Goal: Transaction & Acquisition: Purchase product/service

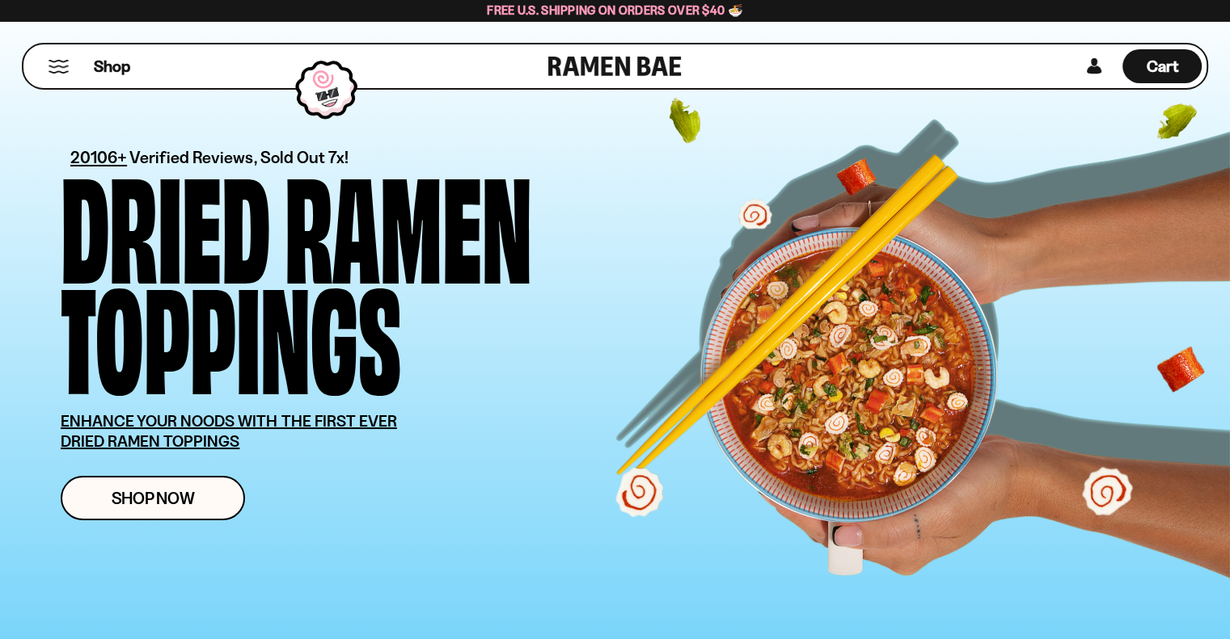
click at [65, 62] on button "Mobile Menu Trigger" at bounding box center [59, 67] width 22 height 14
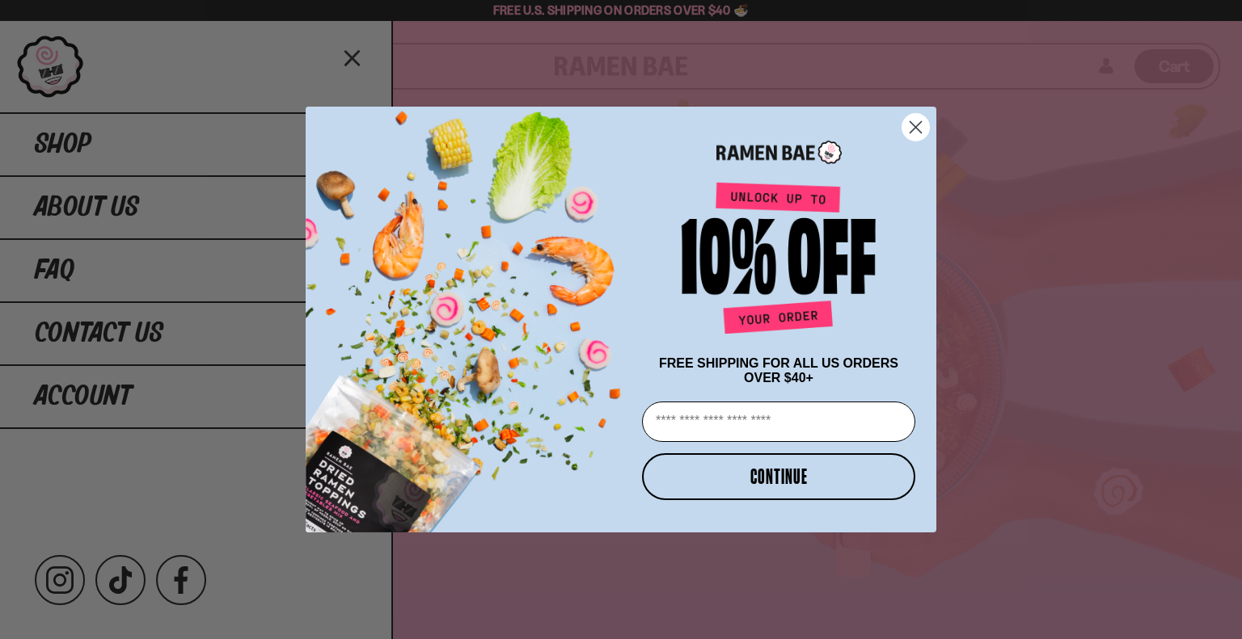
drag, startPoint x: 914, startPoint y: 127, endPoint x: 881, endPoint y: 171, distance: 54.8
click at [913, 127] on circle "Close dialog" at bounding box center [915, 127] width 27 height 27
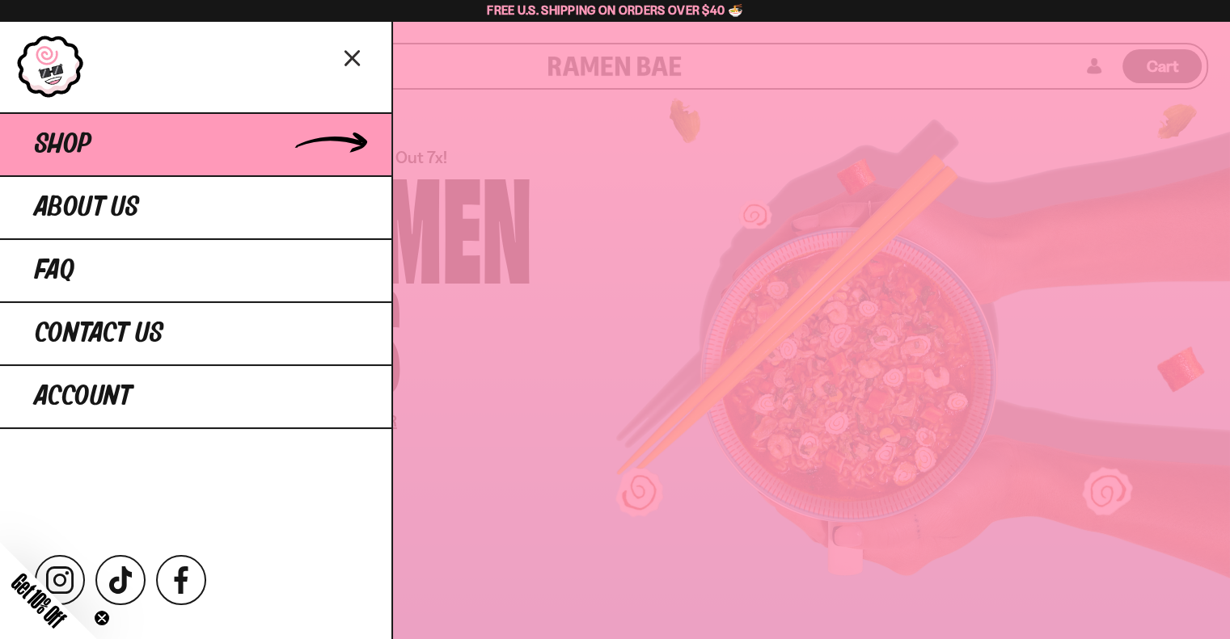
click at [86, 132] on span "Shop" at bounding box center [63, 144] width 57 height 29
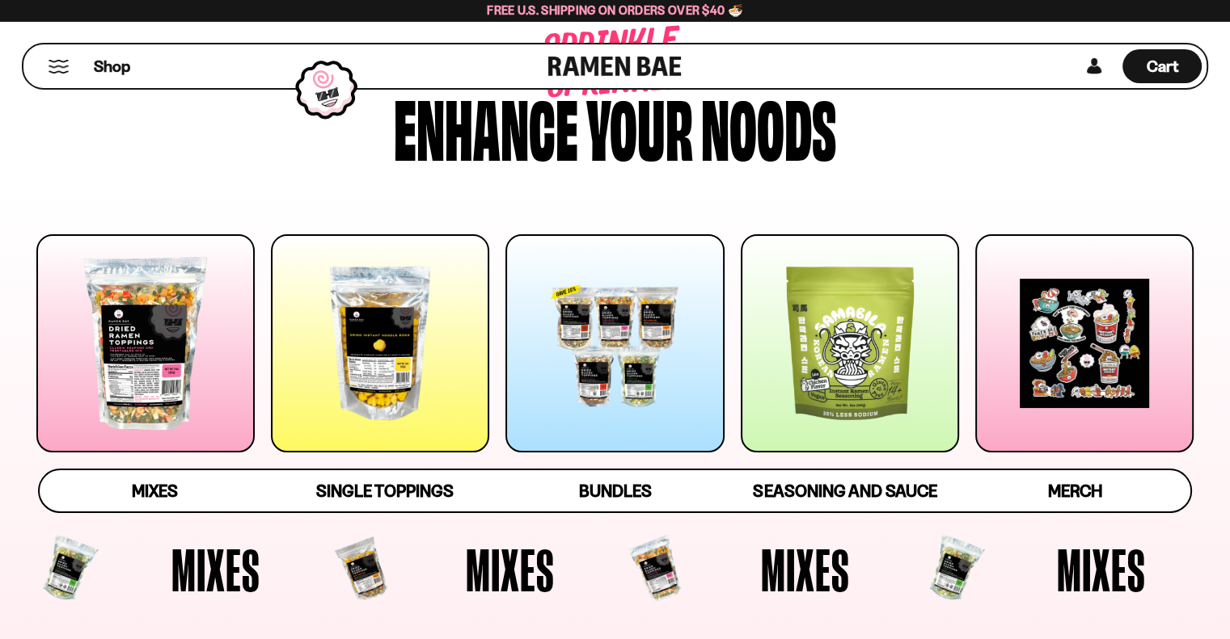
scroll to position [162, 0]
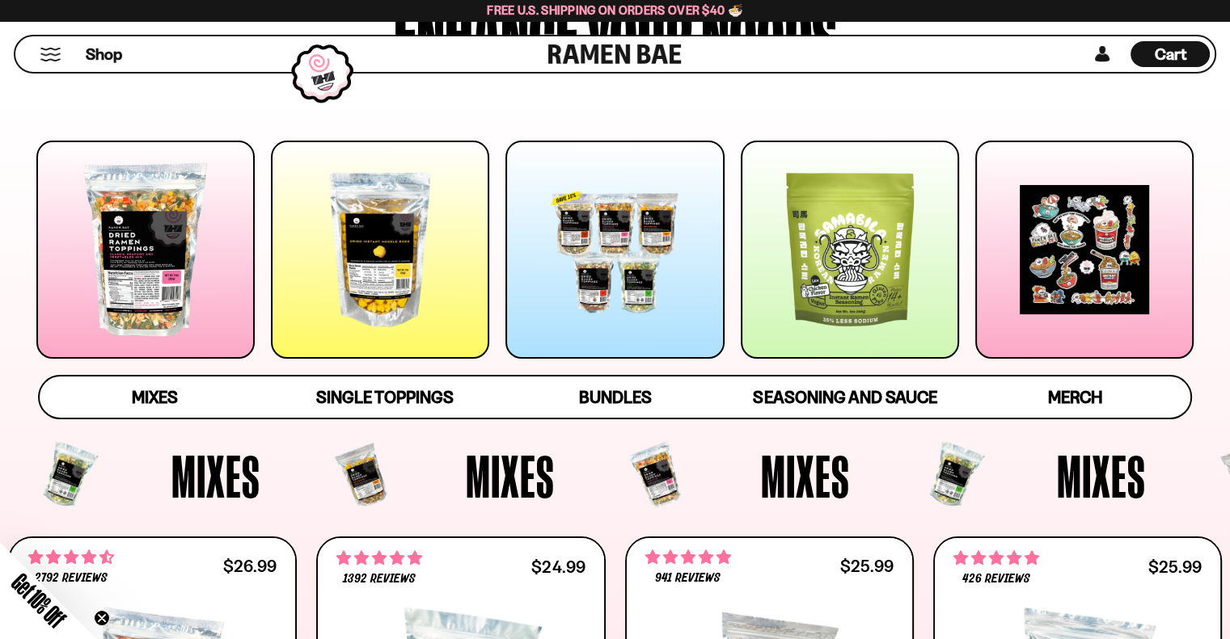
drag, startPoint x: 1005, startPoint y: 58, endPoint x: 992, endPoint y: 67, distance: 15.7
